Goal: Book appointment/travel/reservation

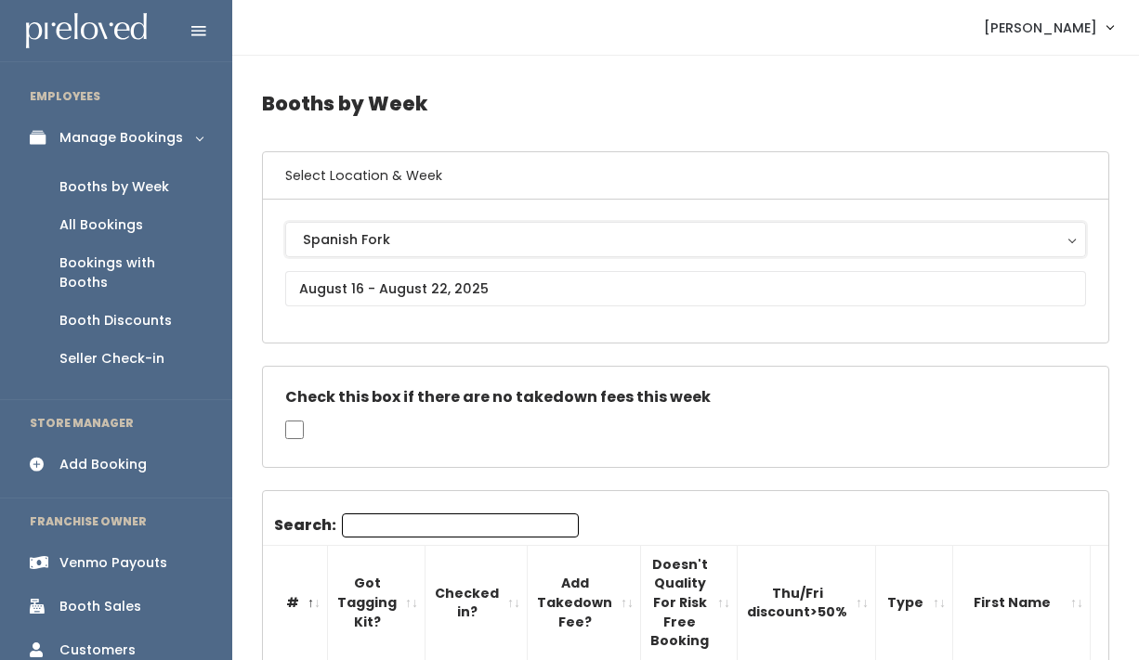
click at [347, 247] on div "Spanish Fork" at bounding box center [685, 239] width 765 height 20
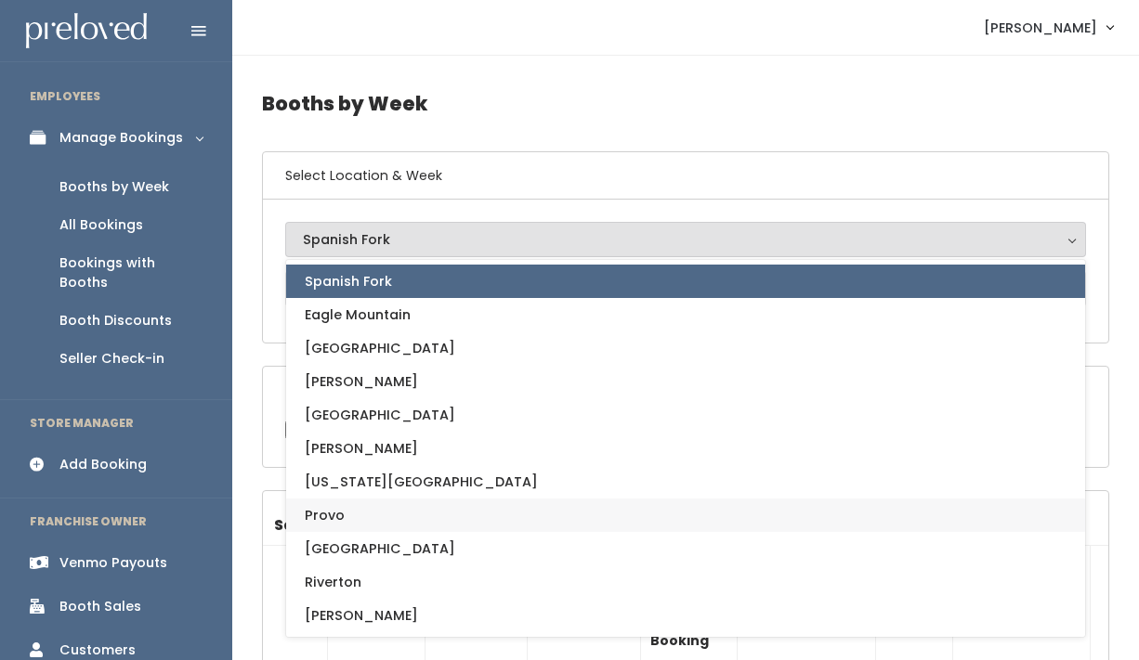
click at [354, 527] on link "Provo" at bounding box center [685, 515] width 799 height 33
select select "1"
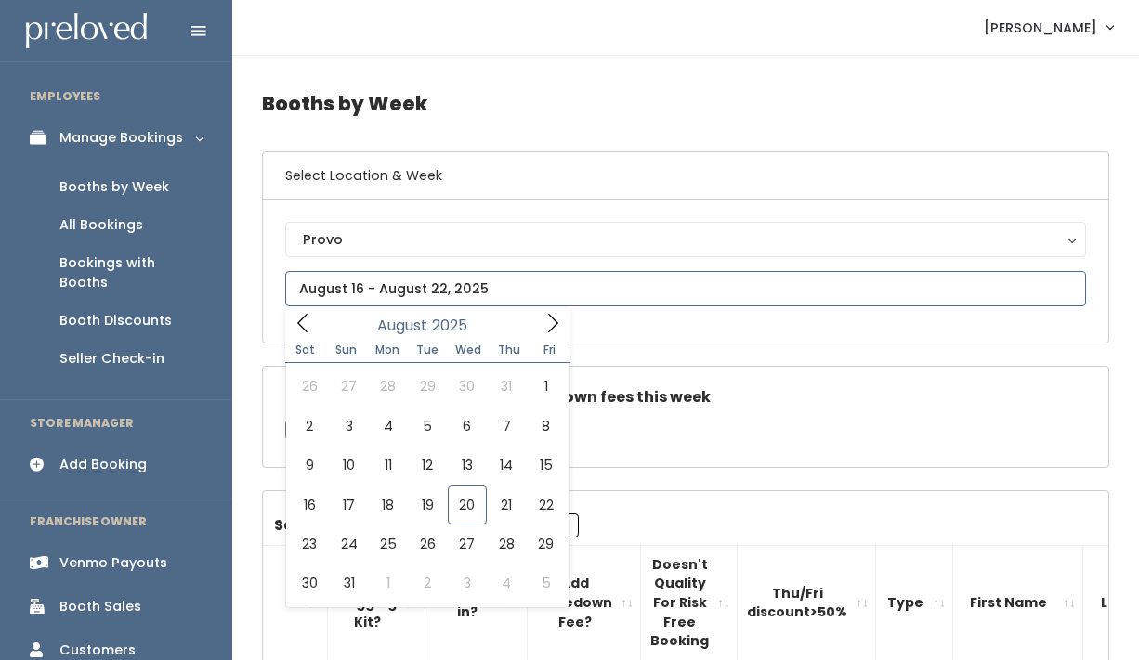
click at [410, 284] on input "text" at bounding box center [685, 288] width 801 height 35
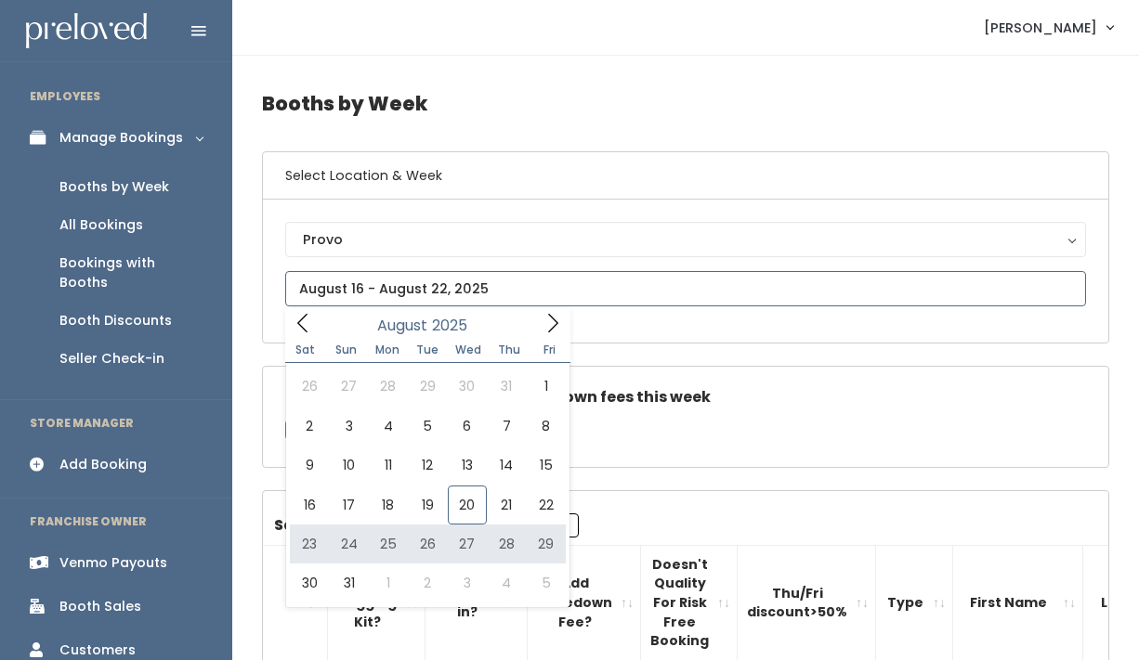
type input "August 23 to August 29"
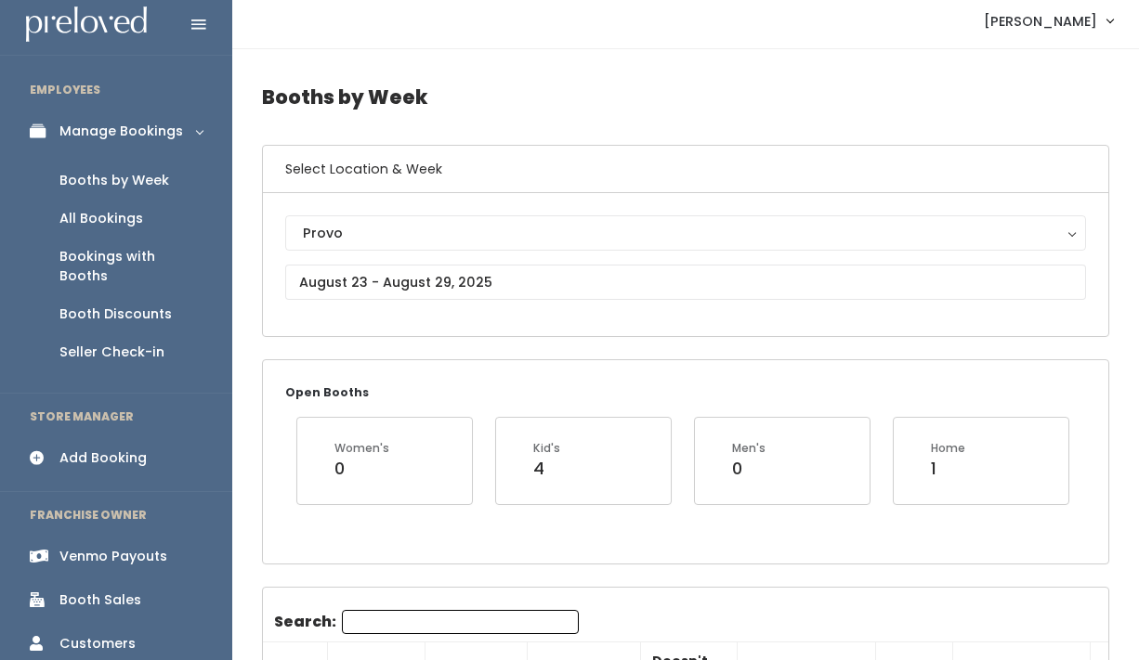
scroll to position [4, 0]
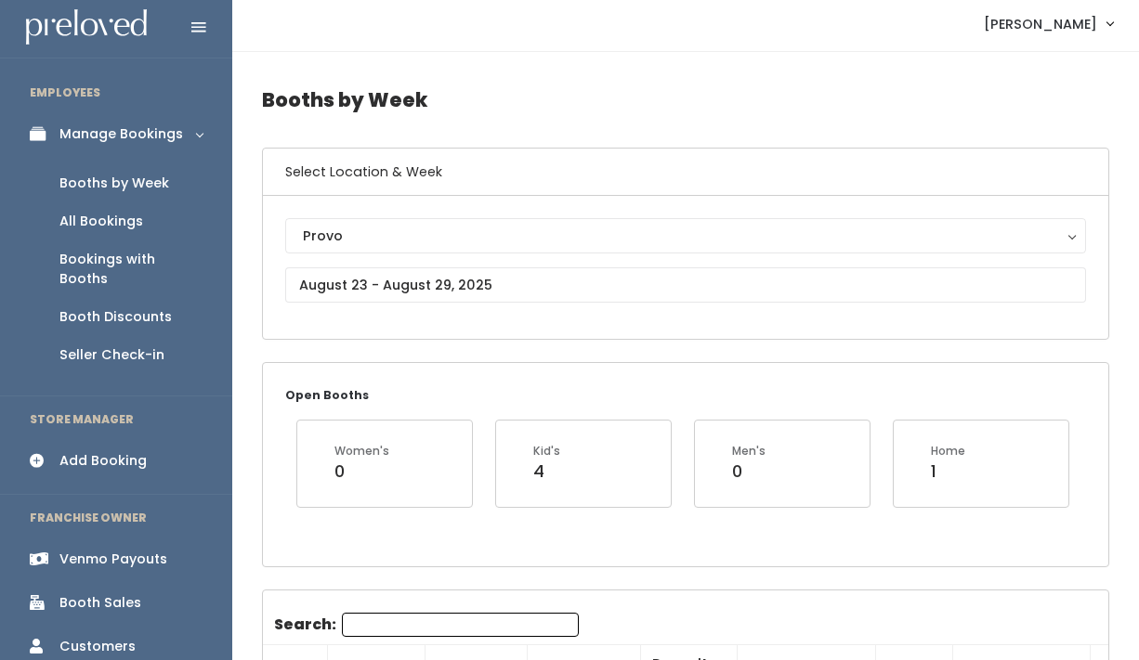
click at [121, 451] on div "Add Booking" at bounding box center [102, 461] width 87 height 20
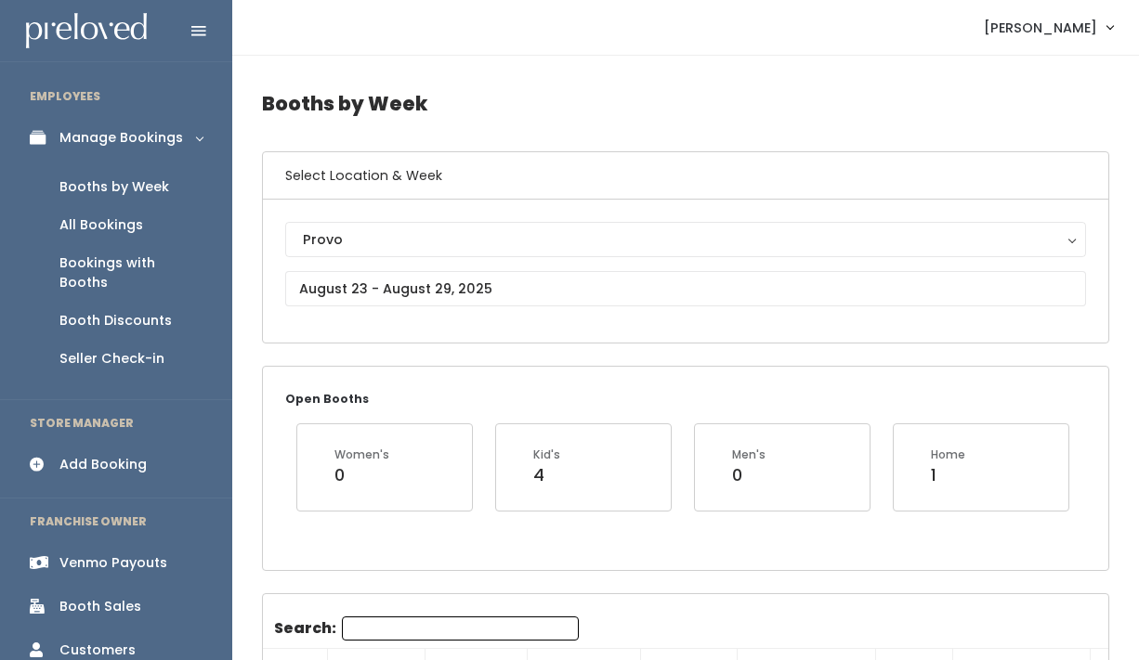
click at [154, 188] on div "Booths by Week" at bounding box center [114, 187] width 110 height 20
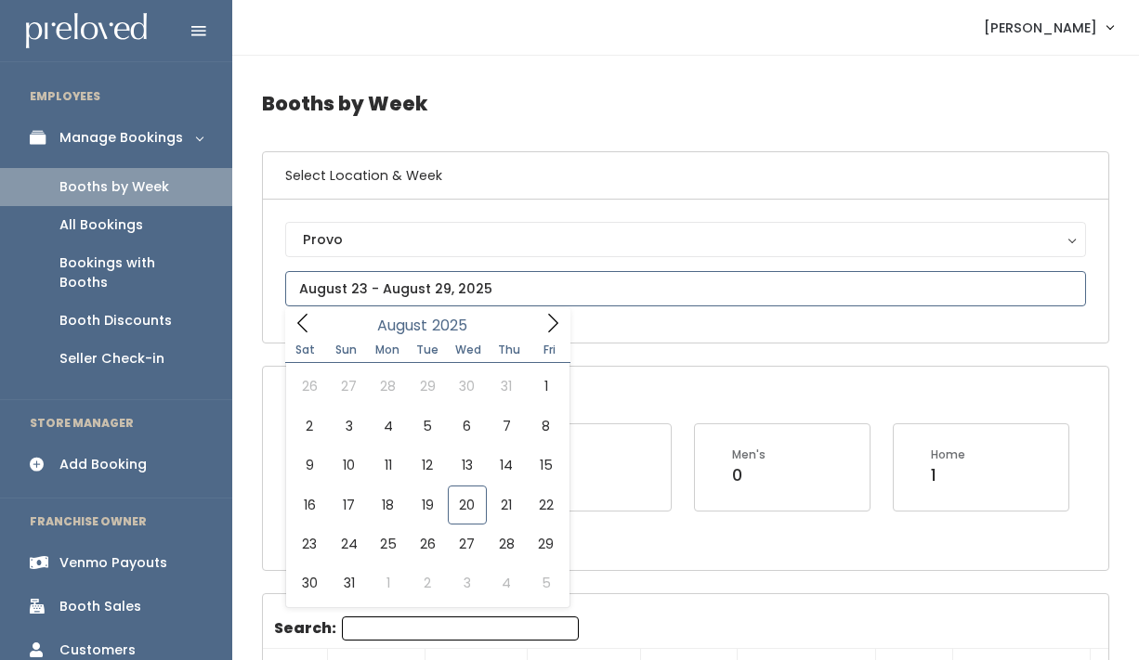
click at [345, 281] on input "text" at bounding box center [685, 288] width 801 height 35
type input "August 30 to September 5"
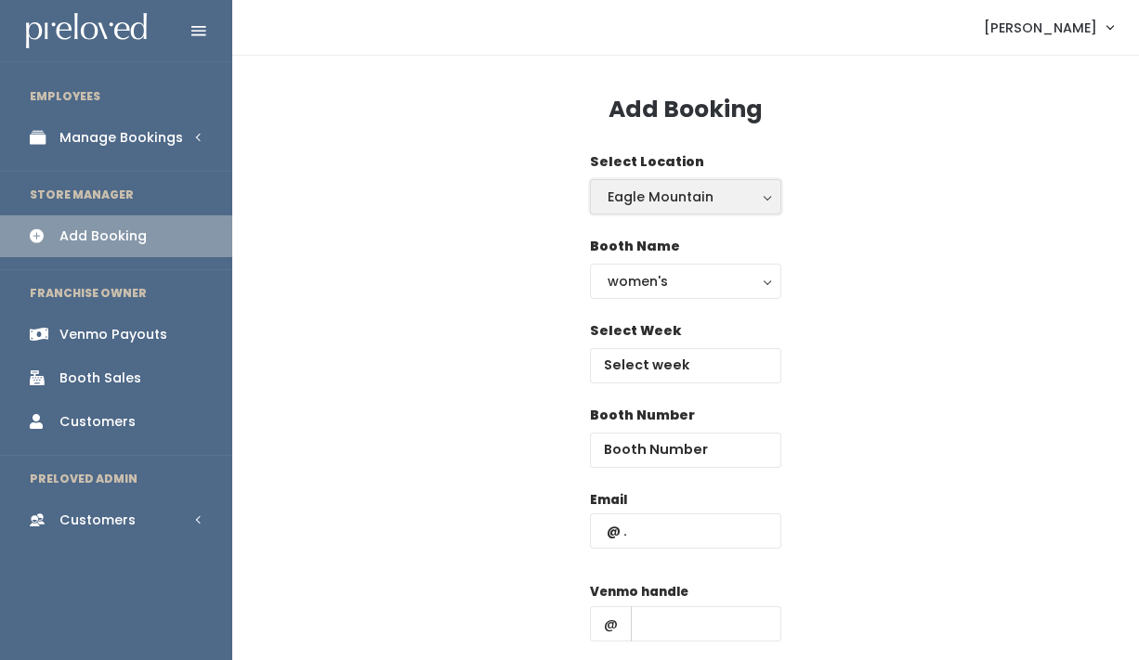
click at [659, 192] on div "Eagle Mountain" at bounding box center [685, 197] width 156 height 20
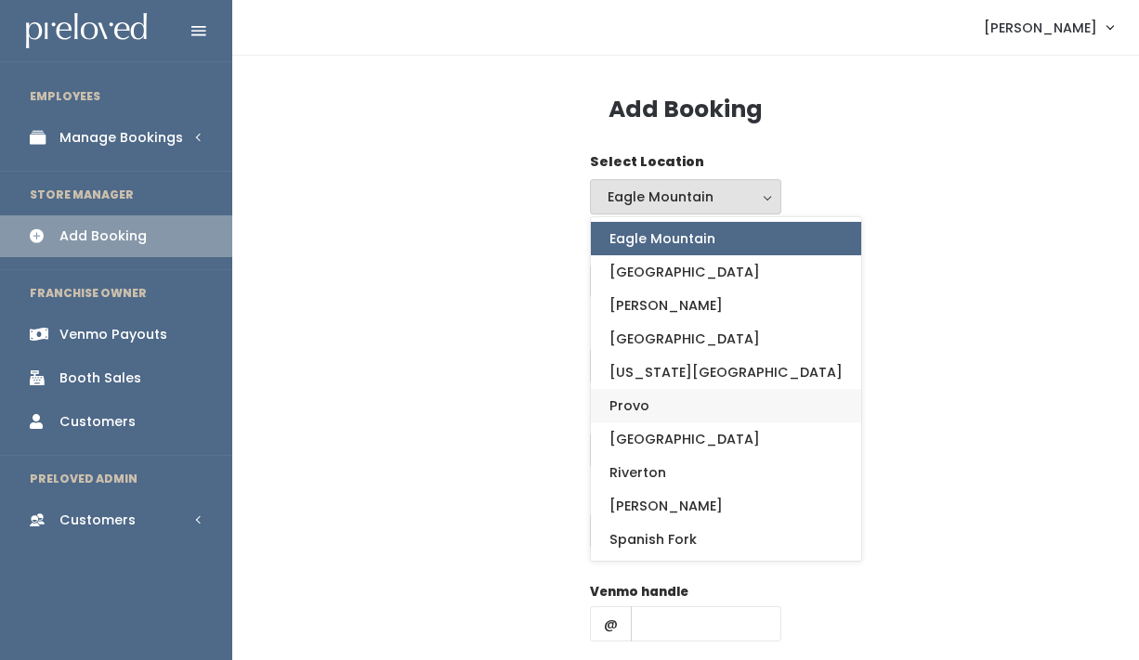
click at [647, 410] on link "Provo" at bounding box center [726, 405] width 270 height 33
select select "1"
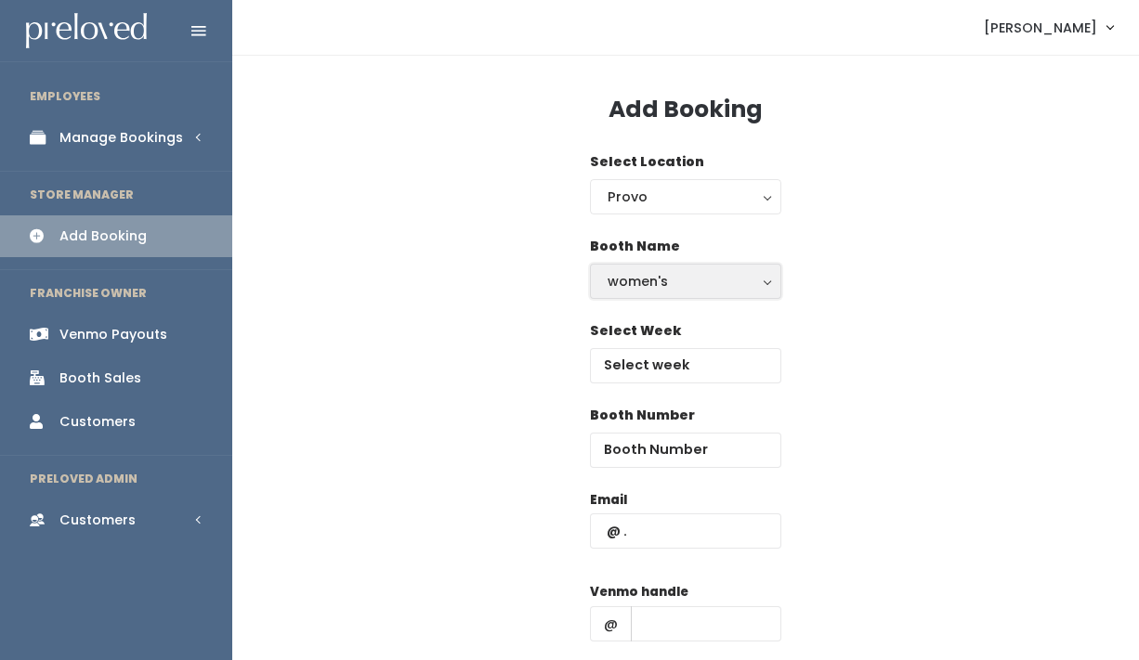
click at [658, 290] on div "women's" at bounding box center [685, 281] width 156 height 20
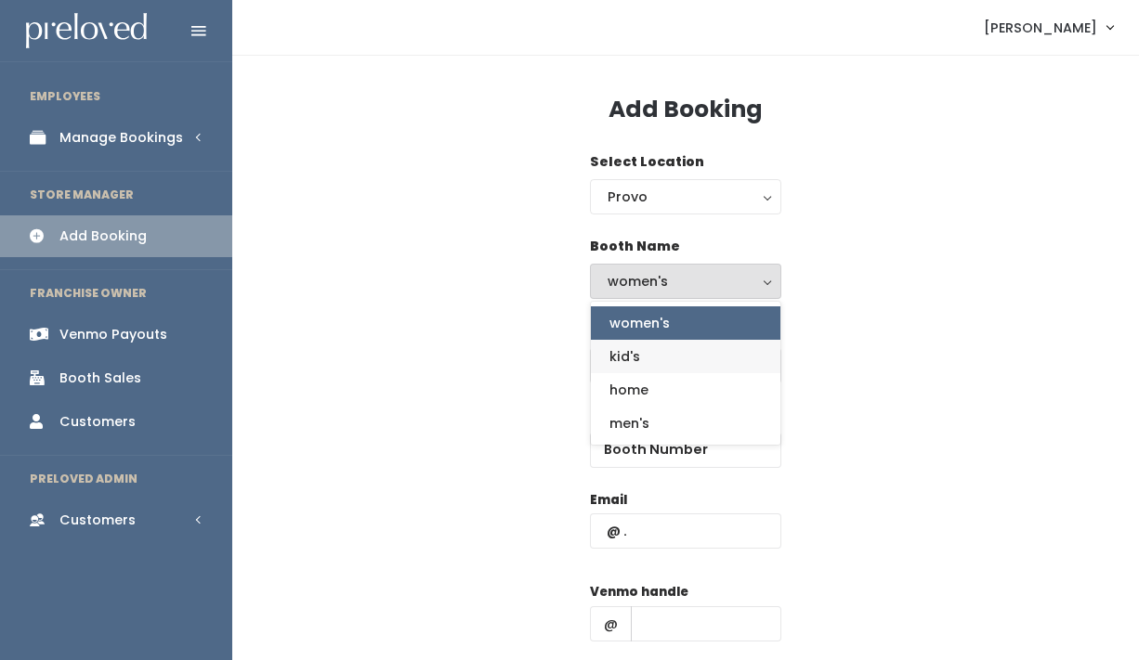
click at [647, 363] on link "kid's" at bounding box center [685, 356] width 189 height 33
select select "kids"
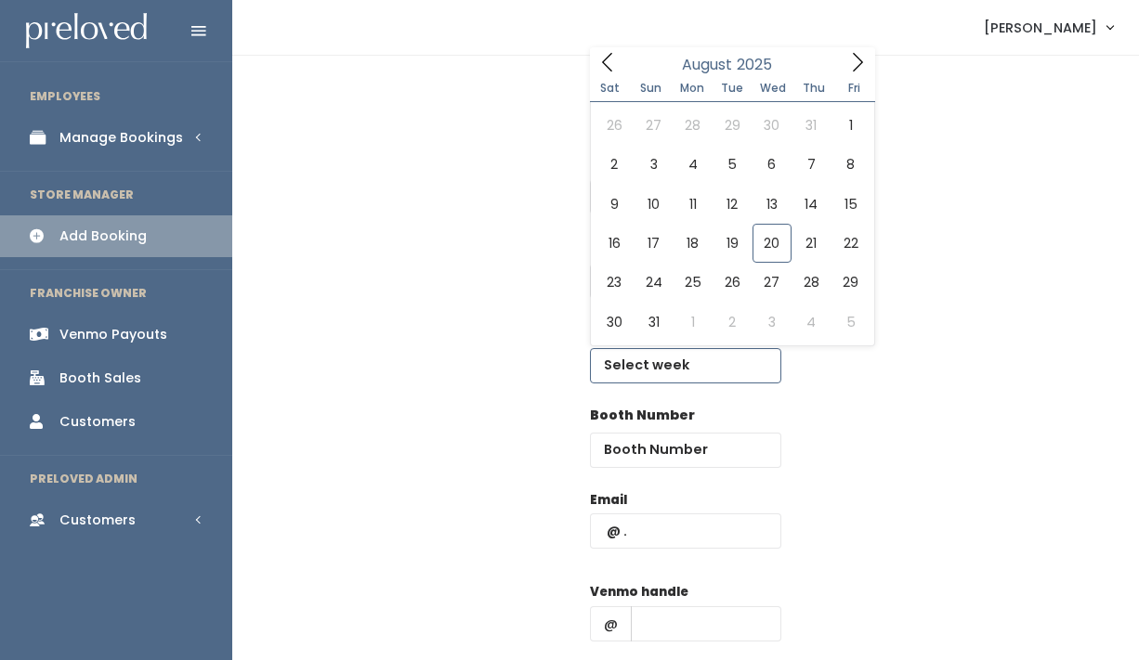
click at [647, 363] on input "text" at bounding box center [685, 365] width 191 height 35
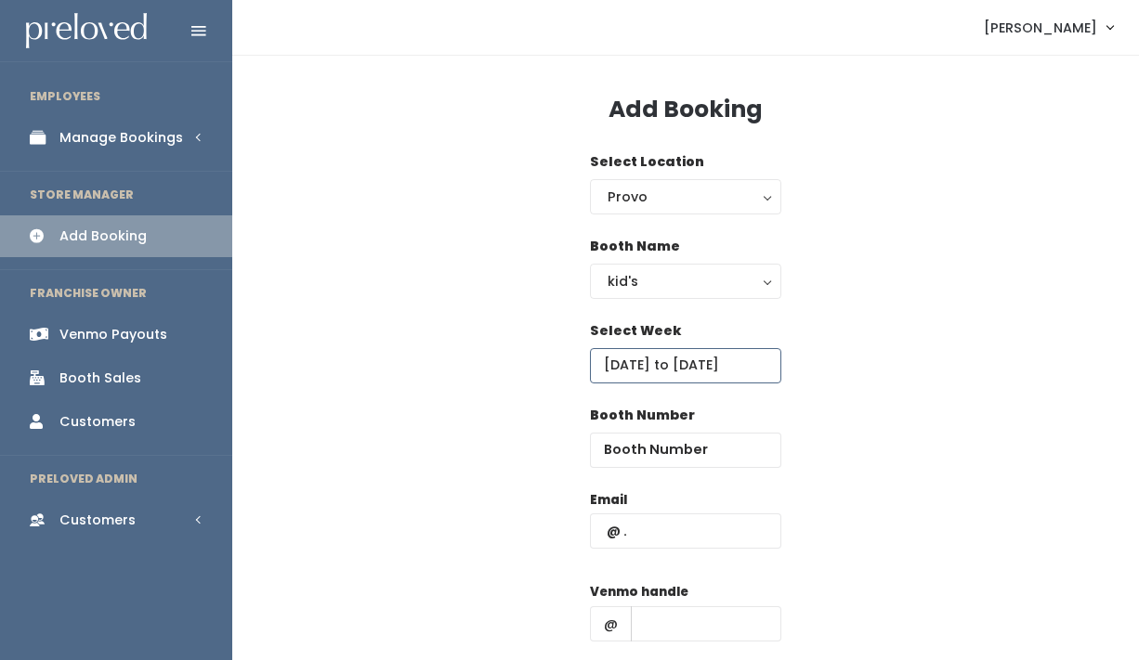
click at [648, 369] on input "August 30 to September 5" at bounding box center [685, 365] width 191 height 35
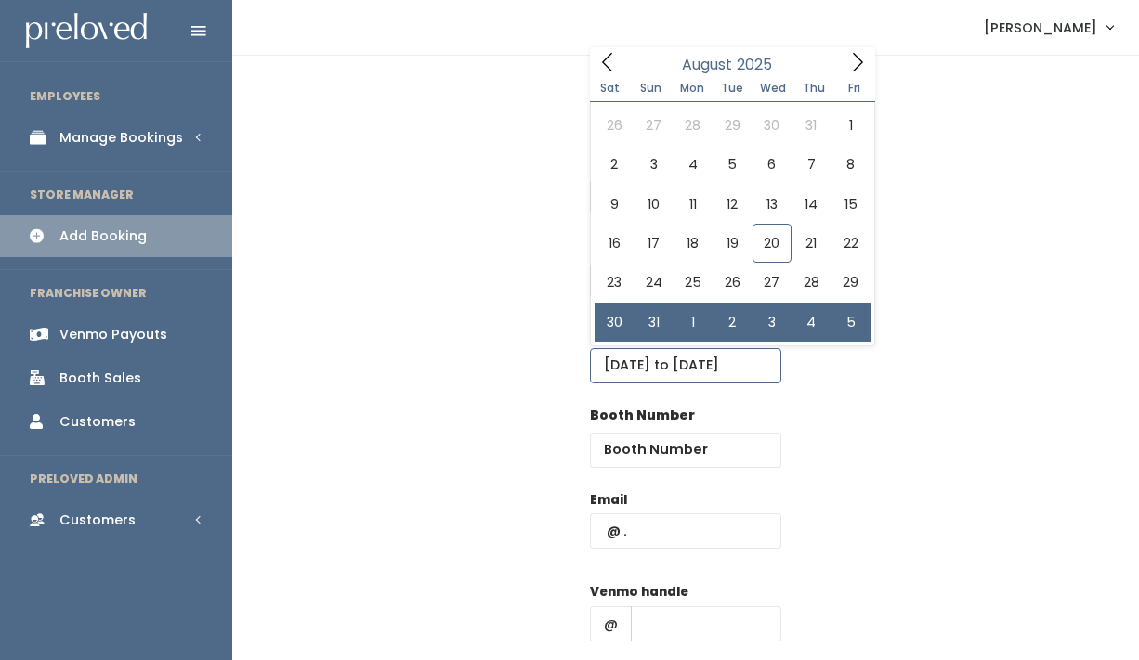
type input "August 30 to September 5"
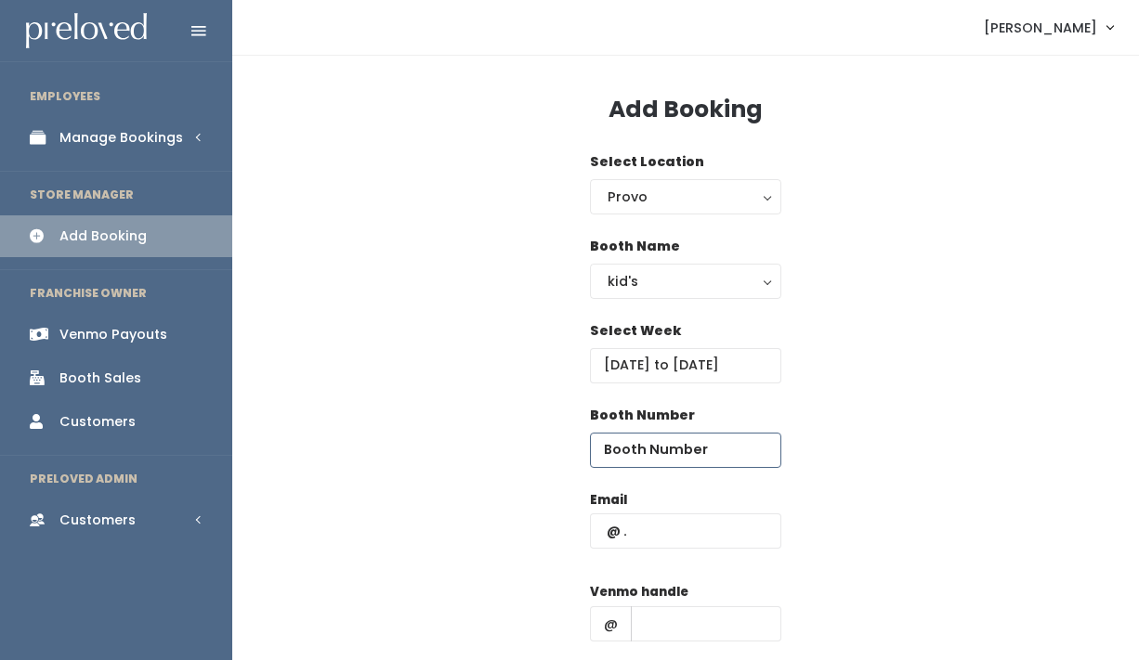
click at [649, 452] on input "number" at bounding box center [685, 450] width 191 height 35
type input "10"
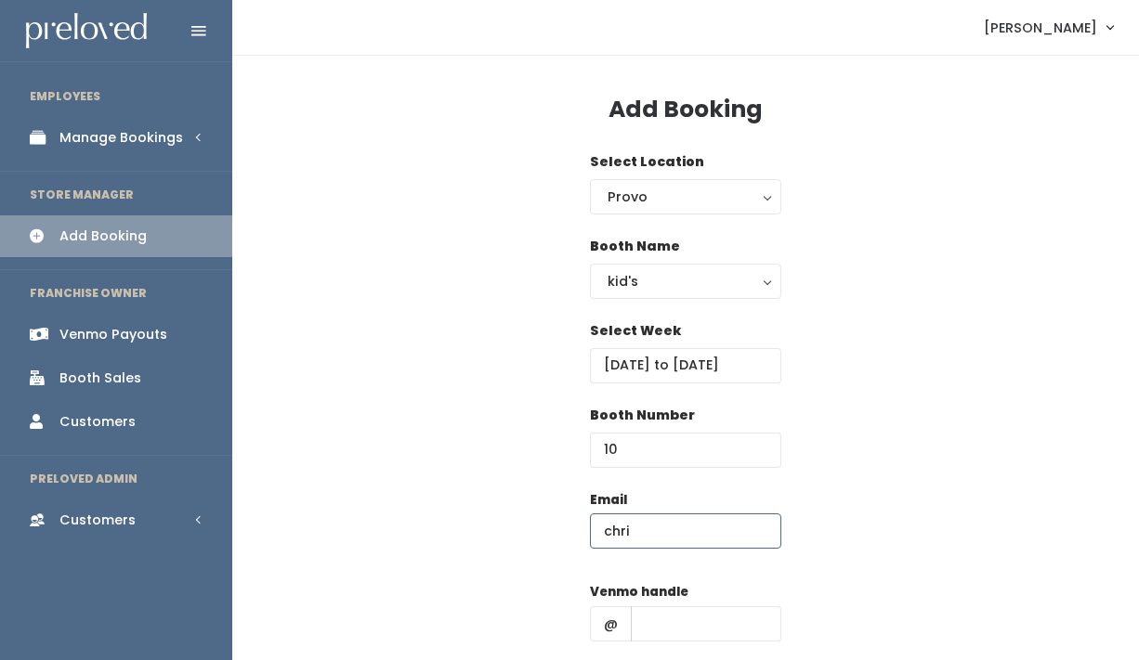
type input "[EMAIL_ADDRESS][DOMAIN_NAME]"
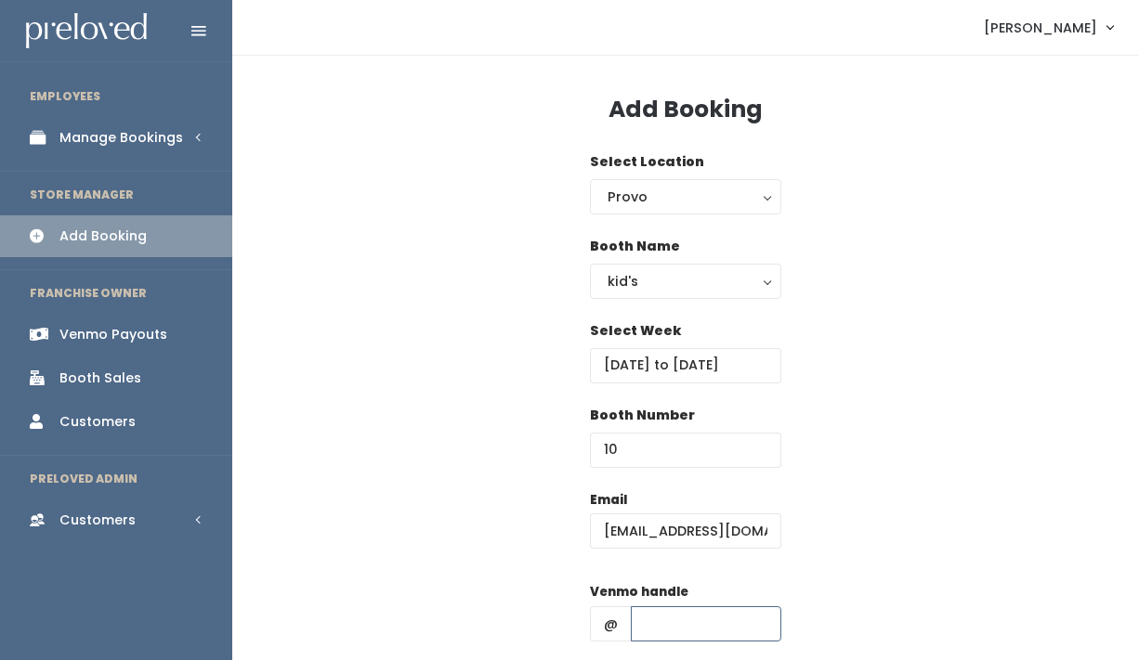
click at [659, 621] on input "text" at bounding box center [706, 624] width 150 height 35
type input "satu-kujanpaa"
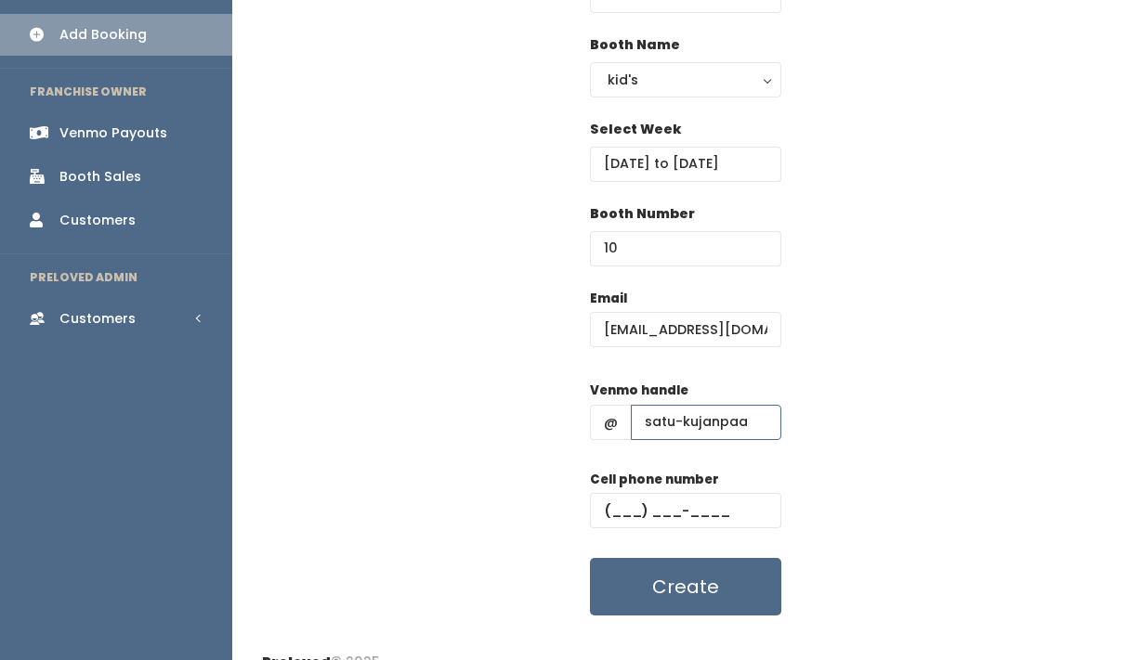
scroll to position [203, 0]
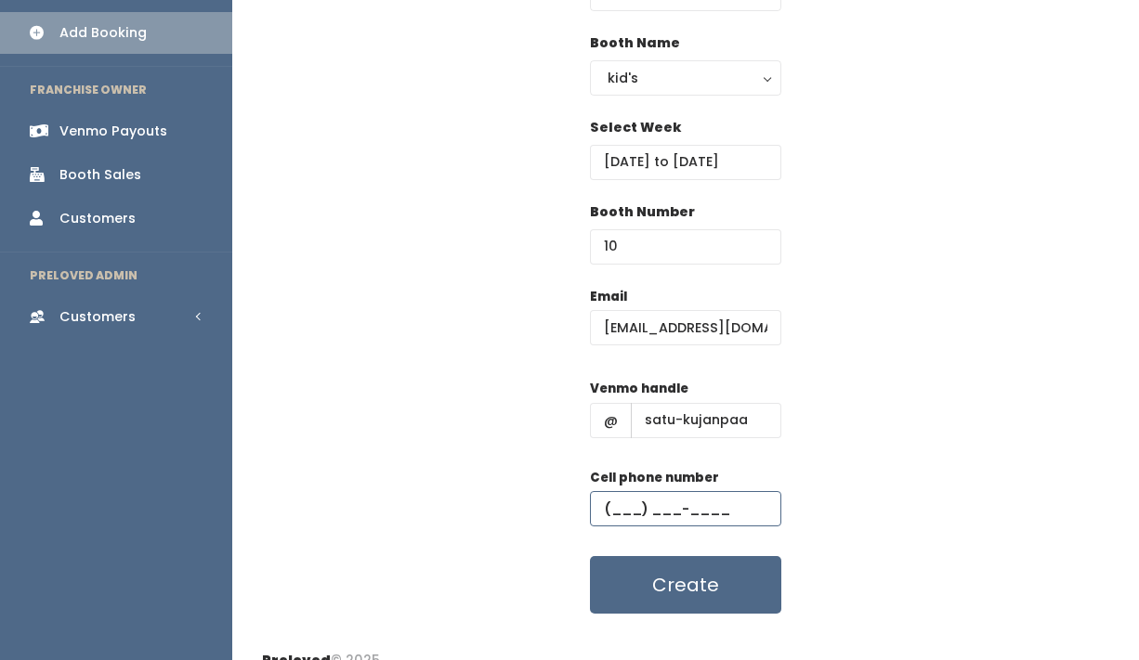
click at [623, 518] on input "text" at bounding box center [685, 508] width 191 height 35
type input "[PHONE_NUMBER]"
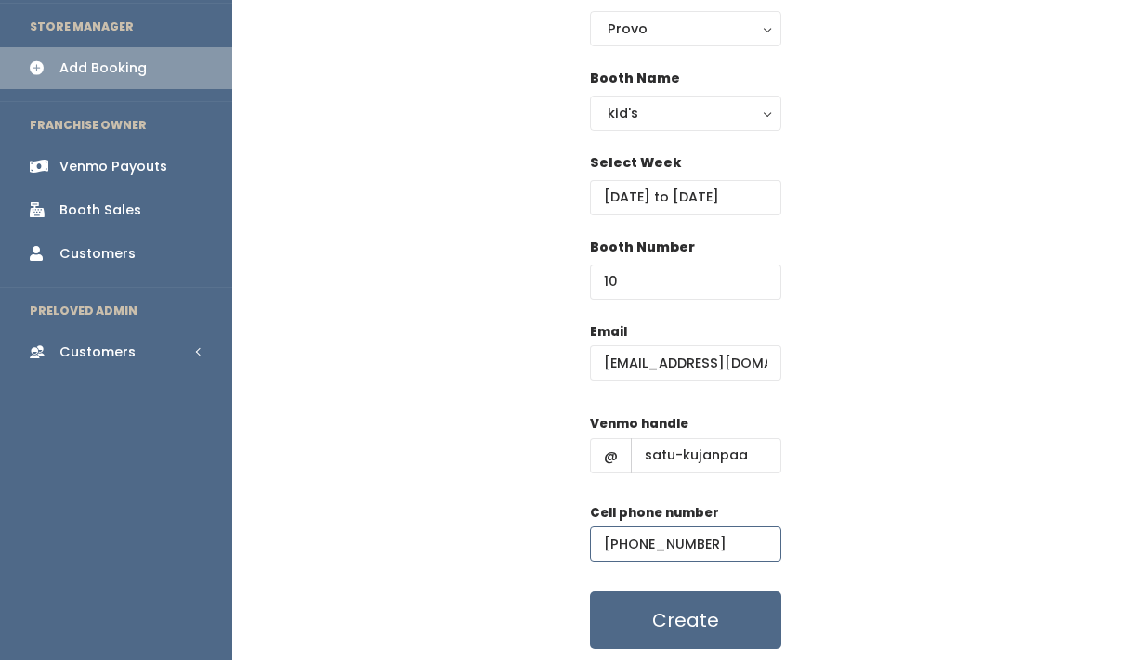
scroll to position [183, 0]
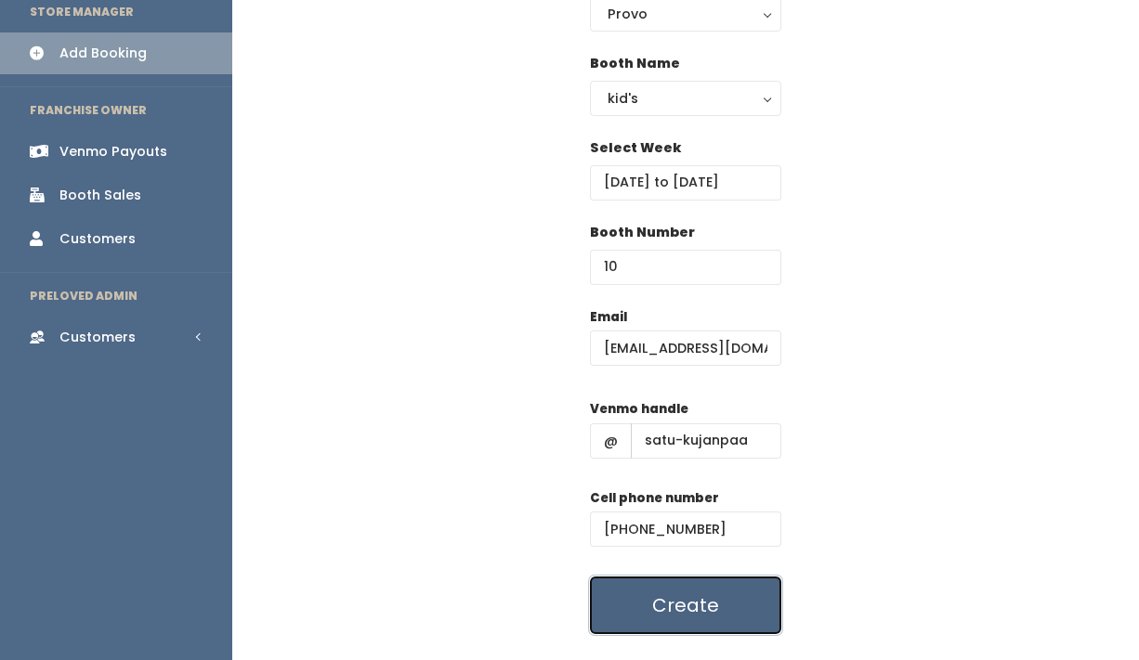
click at [731, 607] on button "Create" at bounding box center [685, 606] width 191 height 58
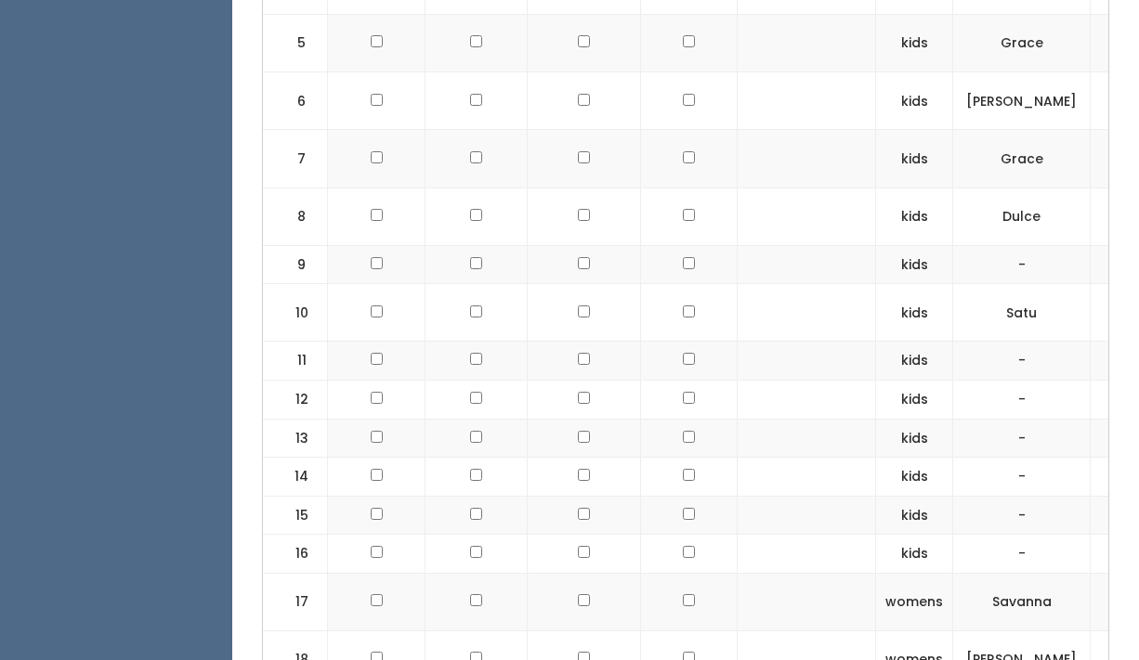
scroll to position [1011, 0]
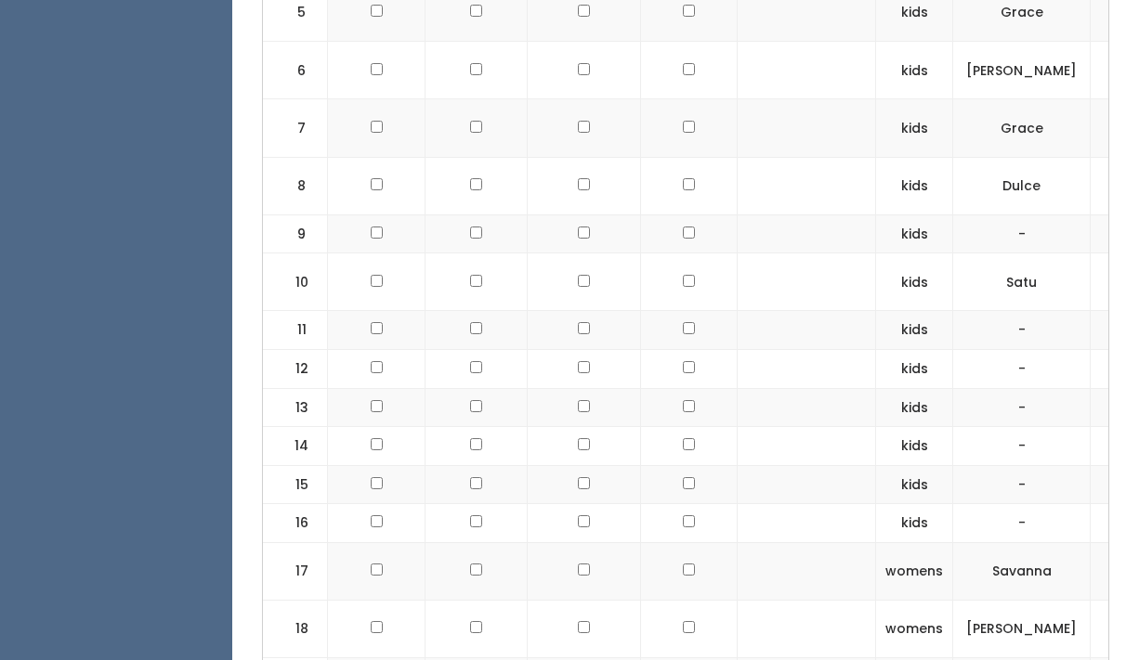
checkbox input "true"
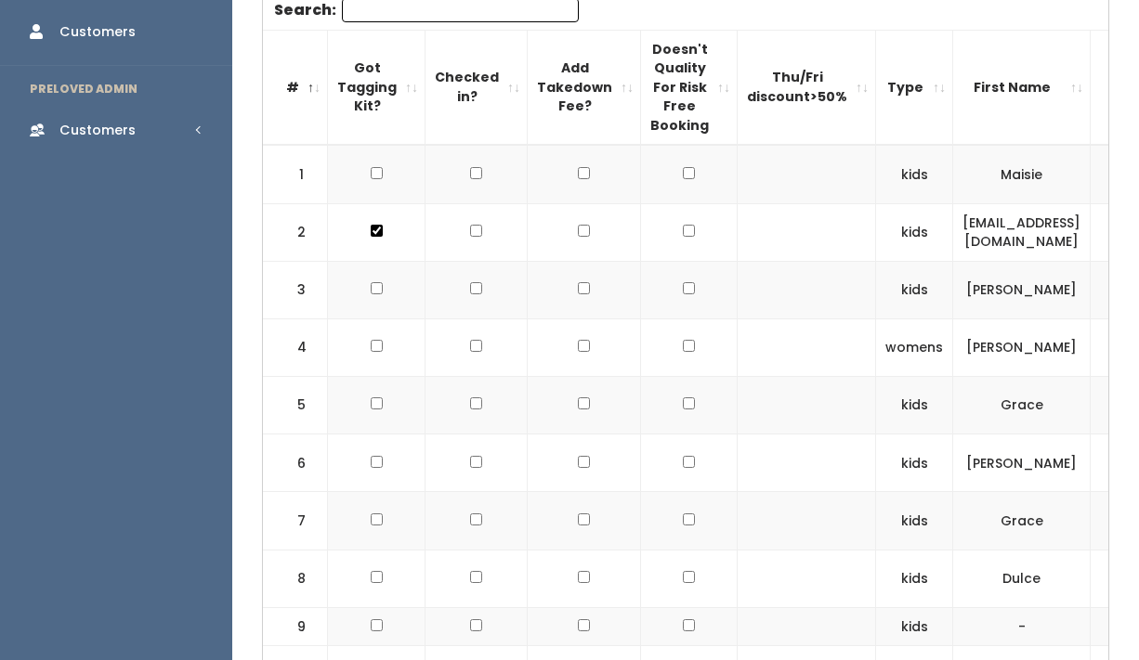
scroll to position [0, 0]
